Goal: Transaction & Acquisition: Purchase product/service

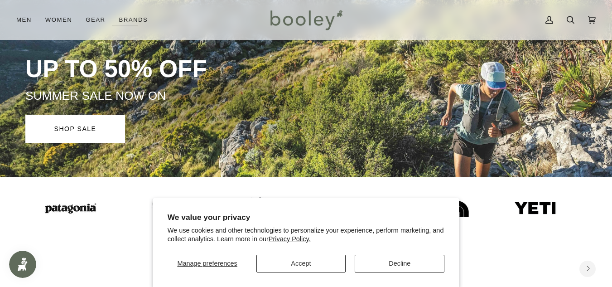
scroll to position [67, 0]
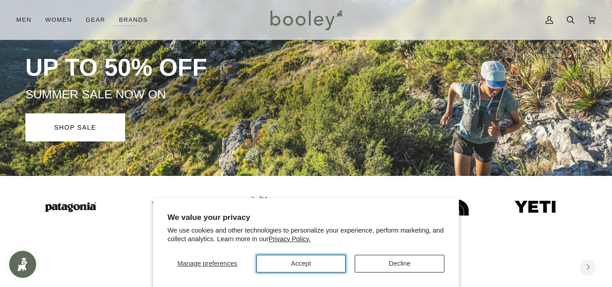
click at [305, 271] on button "Accept" at bounding box center [301, 264] width 90 height 18
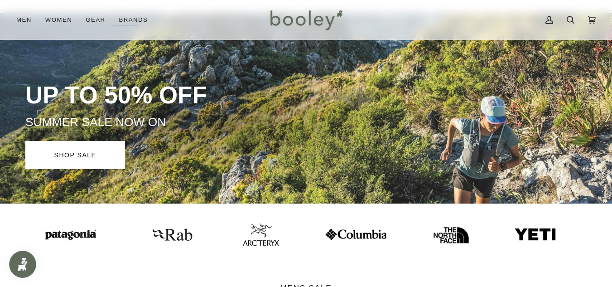
scroll to position [0, 0]
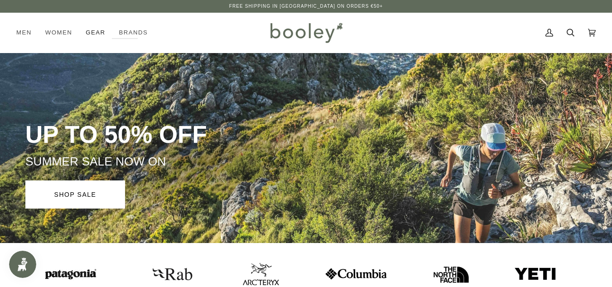
click at [88, 29] on link "Gear" at bounding box center [95, 33] width 33 height 40
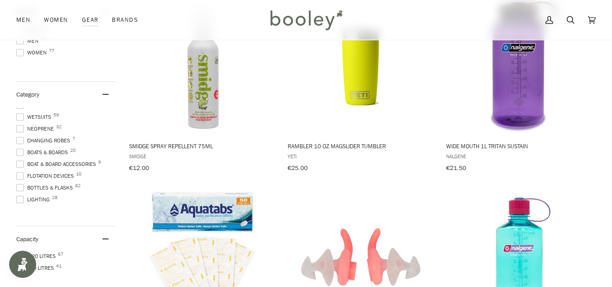
scroll to position [351, 0]
click at [53, 145] on span "Boats & Boards 20" at bounding box center [43, 149] width 54 height 8
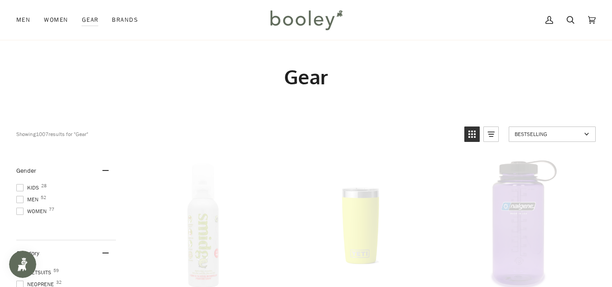
scroll to position [0, 0]
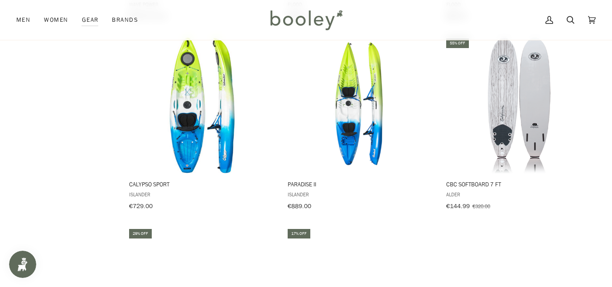
scroll to position [670, 0]
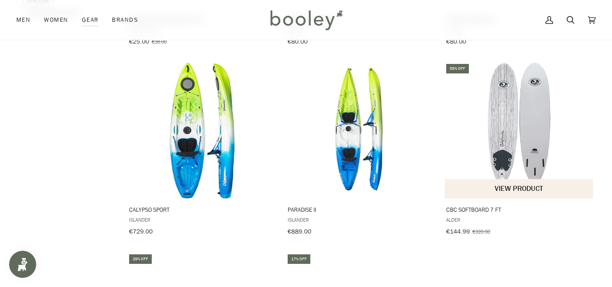
click at [574, 206] on span "CBC Softboard 7 ft" at bounding box center [519, 209] width 146 height 8
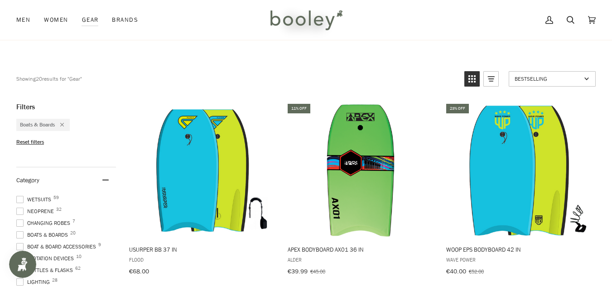
scroll to position [0, 0]
